Goal: Transaction & Acquisition: Purchase product/service

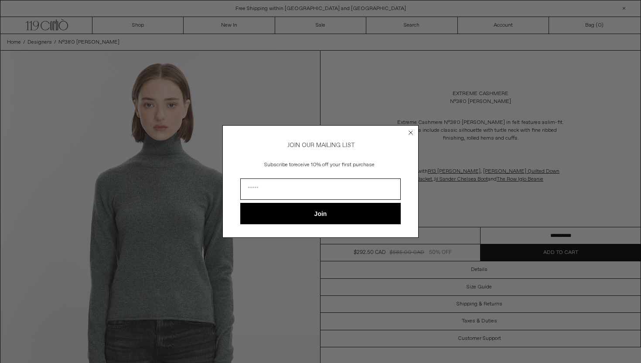
click at [408, 133] on circle "Close dialog" at bounding box center [411, 132] width 8 height 8
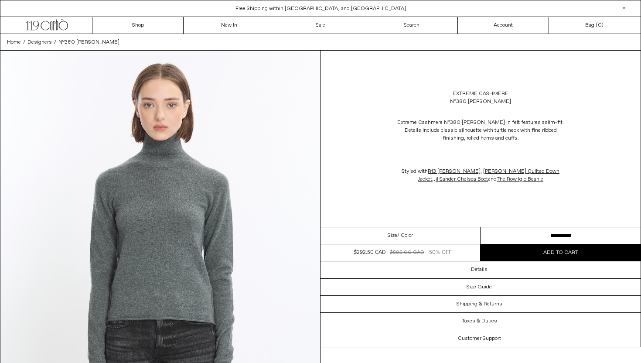
click at [357, 126] on div "Extreme Cashmere N°380 Audrey in felt features a slim-fit. Details include clas…" at bounding box center [480, 151] width 320 height 82
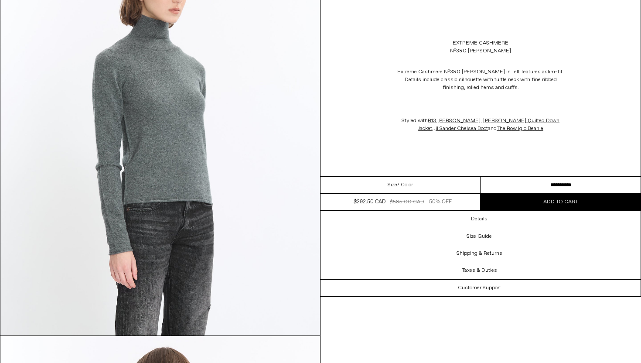
scroll to position [502, 0]
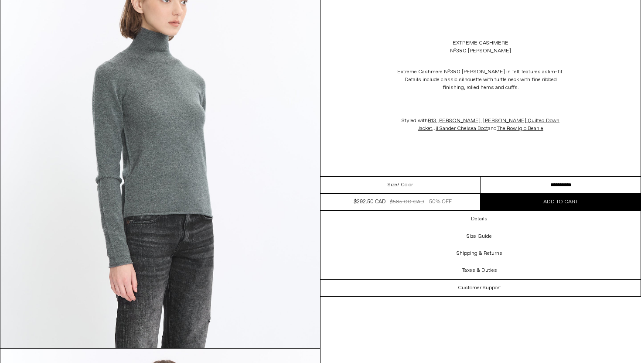
click at [529, 207] on button "Add to cart" at bounding box center [560, 202] width 160 height 17
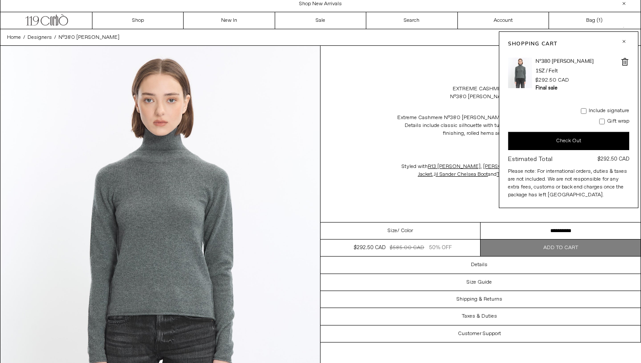
scroll to position [0, 0]
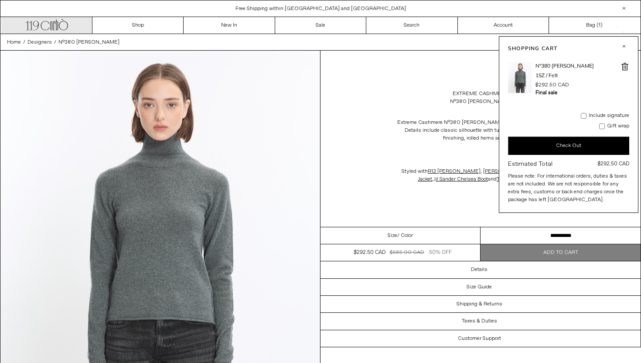
click at [58, 21] on icon ".cls-1, .cls-2 { fill: #231f20; stroke: #231f20; stroke-miterlimit: 10; stroke-…" at bounding box center [46, 23] width 43 height 13
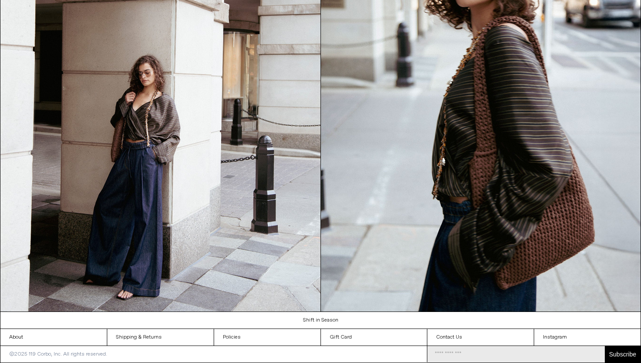
scroll to position [938, 0]
click at [65, 329] on link "About" at bounding box center [53, 337] width 106 height 17
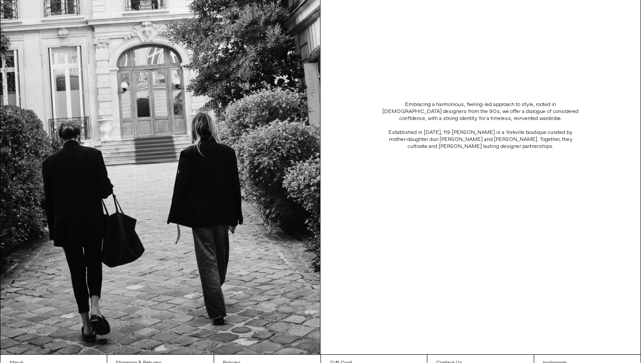
scroll to position [187, 0]
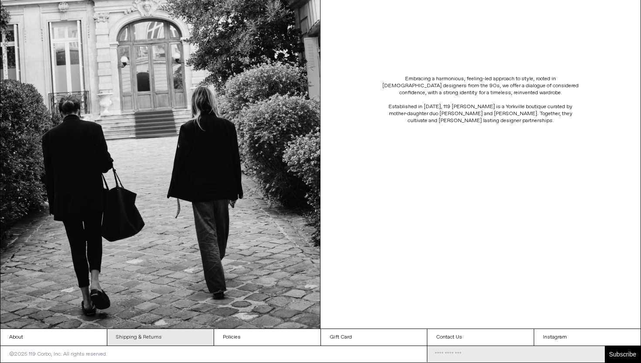
click at [141, 329] on link "Shipping & Returns" at bounding box center [160, 337] width 106 height 17
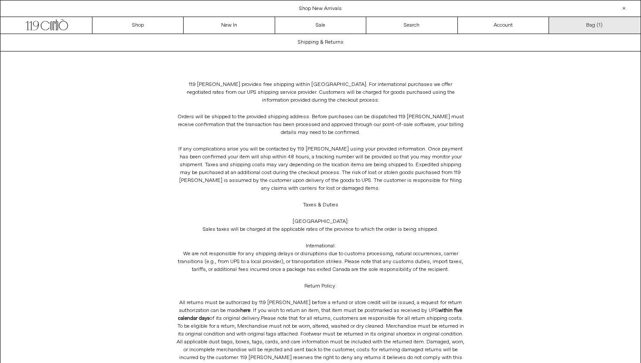
click at [596, 24] on link "Bag ( 1 )" at bounding box center [594, 25] width 91 height 17
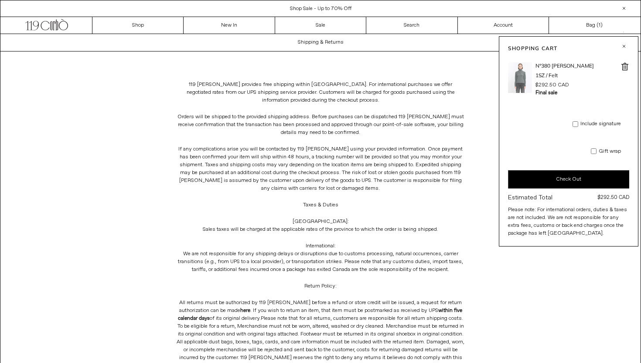
click at [519, 71] on img at bounding box center [520, 77] width 24 height 31
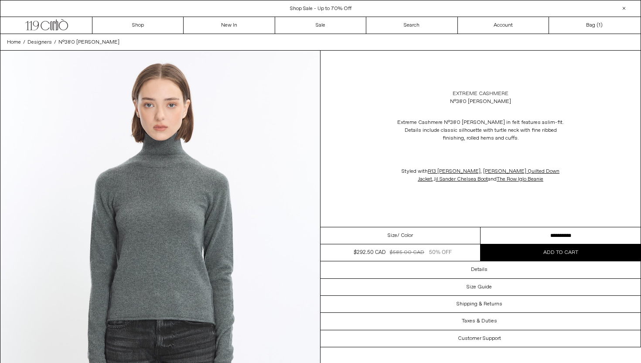
click at [475, 93] on link "Extreme Cashmere" at bounding box center [480, 94] width 56 height 8
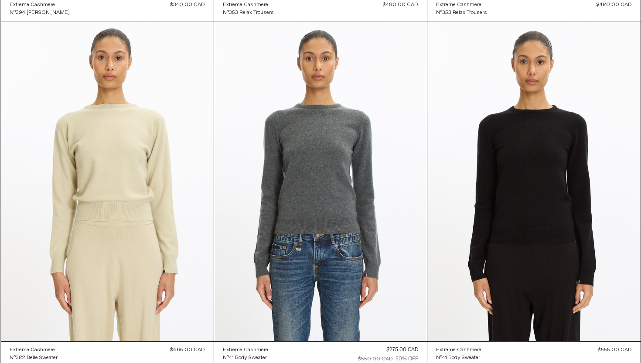
scroll to position [4864, 0]
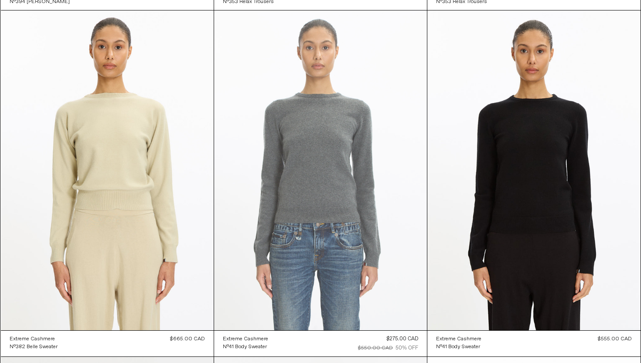
click at [329, 146] on at bounding box center [320, 169] width 213 height 319
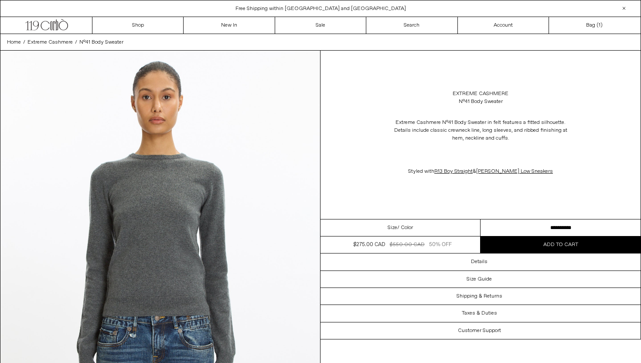
click at [520, 245] on button "Add to cart" at bounding box center [560, 244] width 160 height 17
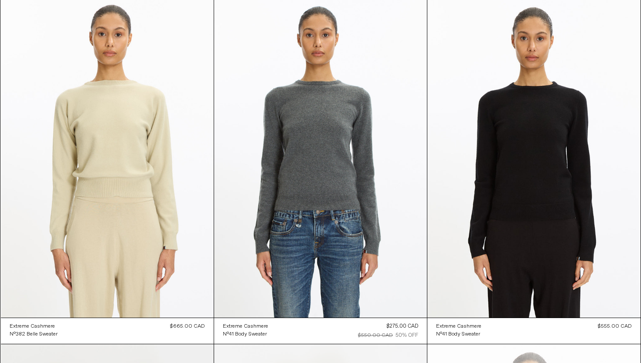
scroll to position [4859, 0]
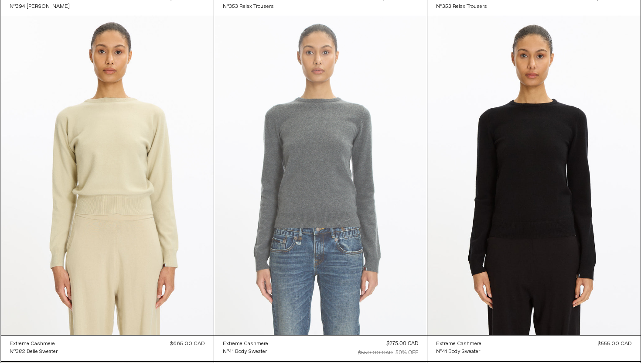
click at [320, 156] on at bounding box center [320, 174] width 213 height 319
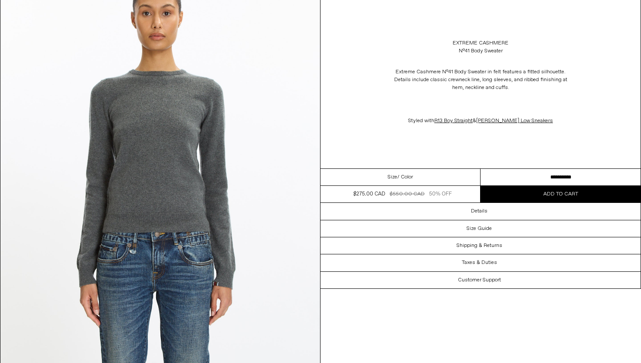
scroll to position [87, 0]
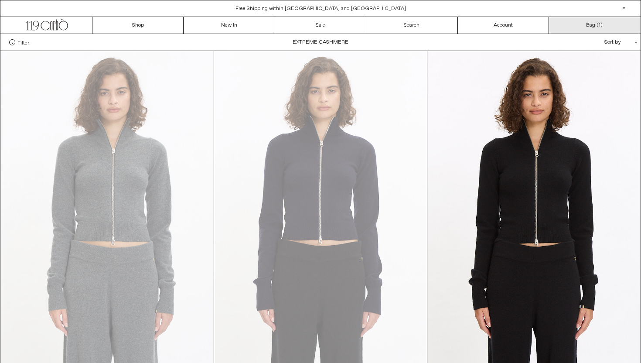
click at [590, 23] on link "Bag ( 1 )" at bounding box center [594, 25] width 91 height 17
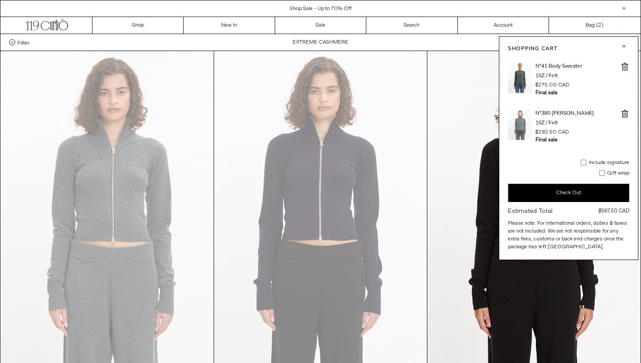
click at [523, 119] on img at bounding box center [520, 124] width 24 height 31
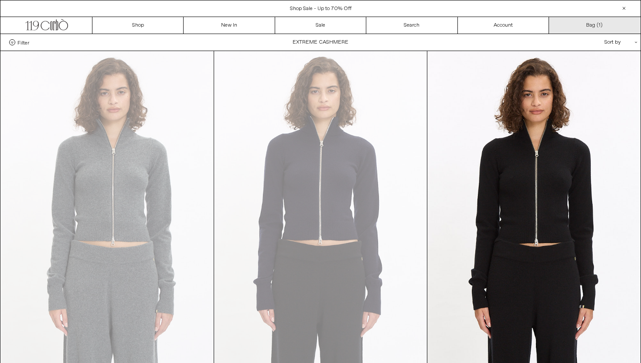
click at [589, 27] on link "Bag ( 1 )" at bounding box center [594, 25] width 91 height 17
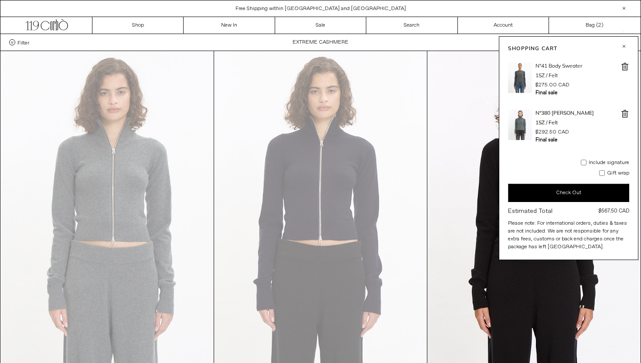
click at [547, 66] on h3 "N°41 Body Sweater" at bounding box center [558, 65] width 47 height 7
